Goal: Find specific page/section: Find specific page/section

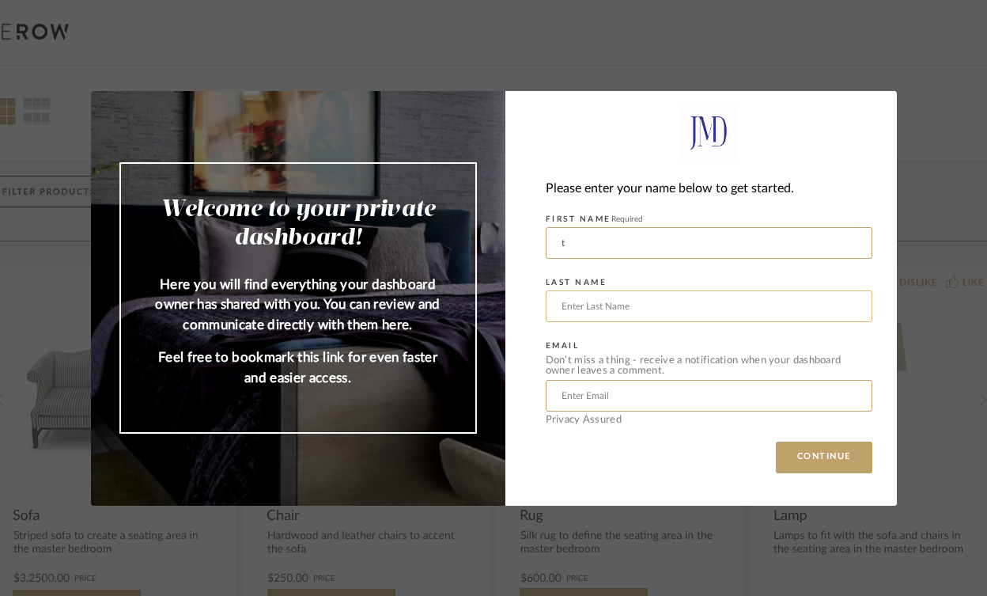
type input "t"
type input "n"
type input "m"
type input "[EMAIL_ADDRESS][DOMAIN_NAME]"
click at [813, 456] on button "CONTINUE" at bounding box center [824, 457] width 96 height 32
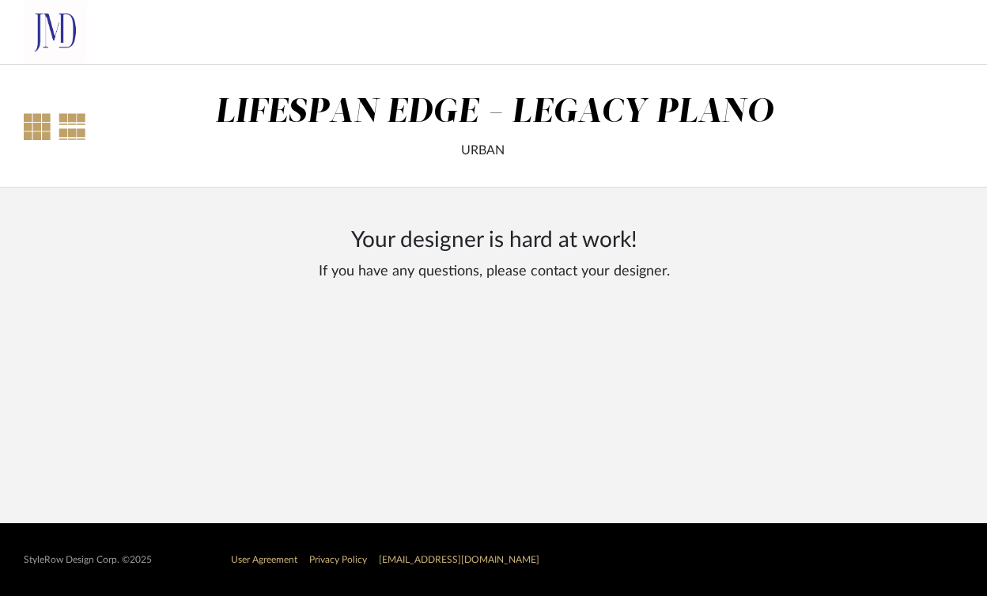
click at [32, 124] on div at bounding box center [37, 126] width 27 height 27
click at [70, 125] on div at bounding box center [73, 126] width 28 height 27
click at [516, 150] on div "URBAN" at bounding box center [482, 150] width 597 height 19
click at [59, 33] on img at bounding box center [55, 32] width 63 height 63
